Goal: Task Accomplishment & Management: Manage account settings

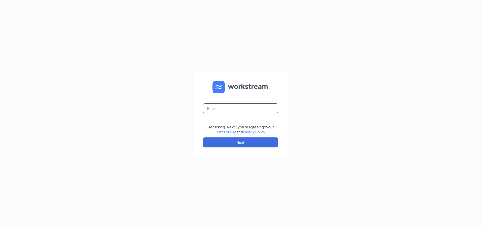
click at [216, 109] on input "text" at bounding box center [240, 109] width 75 height 10
type input "[EMAIL_ADDRESS][DOMAIN_NAME]"
click at [235, 143] on button "Next" at bounding box center [240, 143] width 75 height 10
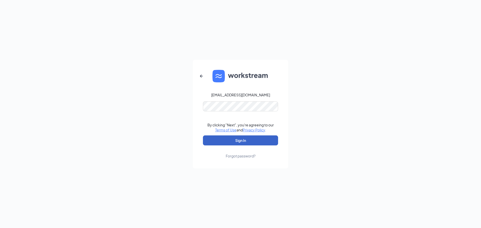
click at [241, 140] on button "Sign In" at bounding box center [240, 141] width 75 height 10
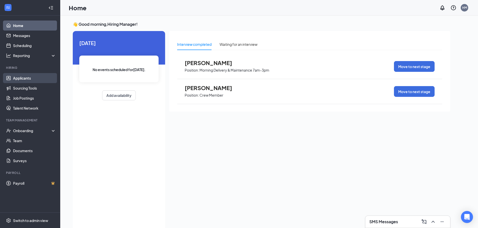
click at [20, 79] on link "Applicants" at bounding box center [34, 78] width 43 height 10
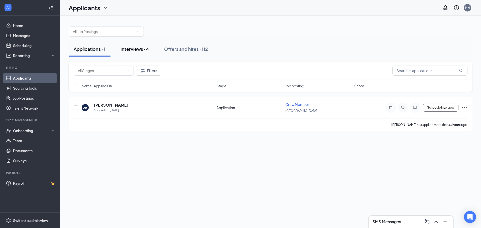
click at [131, 50] on div "Interviews · 4" at bounding box center [135, 49] width 29 height 6
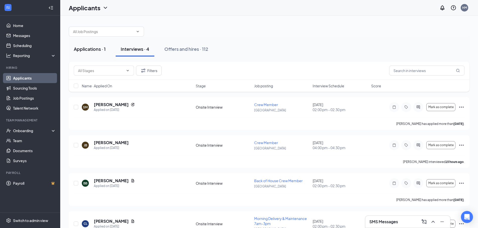
click at [90, 50] on div "Applications · 1" at bounding box center [90, 49] width 32 height 6
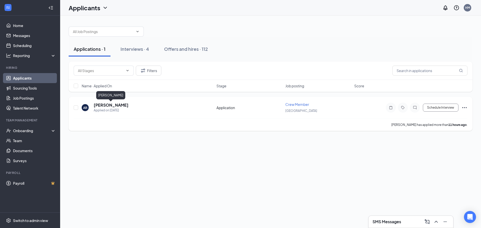
click at [114, 105] on h5 "[PERSON_NAME]" at bounding box center [111, 106] width 35 height 6
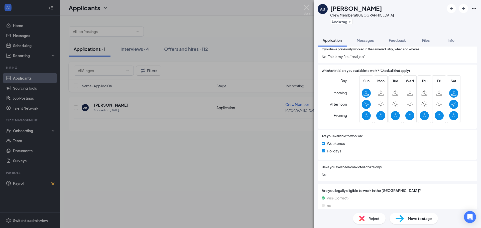
scroll to position [233, 0]
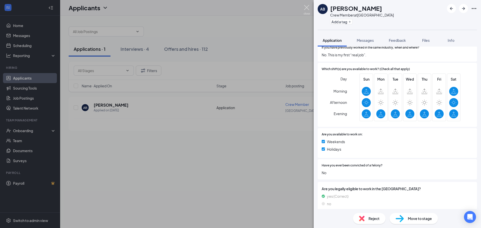
click at [309, 7] on img at bounding box center [307, 10] width 6 height 10
